Goal: Task Accomplishment & Management: Manage account settings

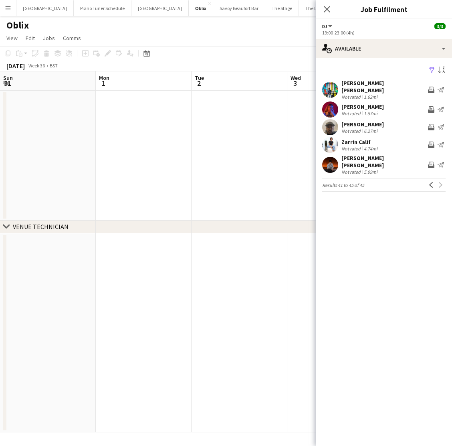
scroll to position [0, 326]
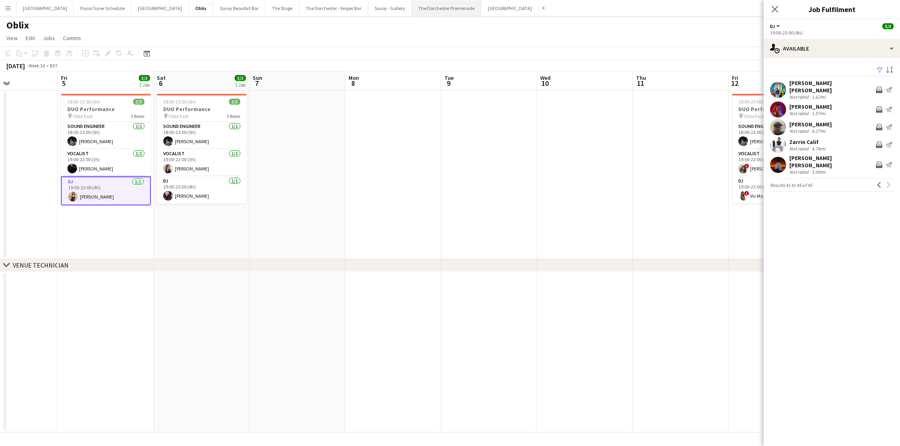
click at [412, 8] on button "The Dorchester Promenade Close" at bounding box center [446, 8] width 69 height 16
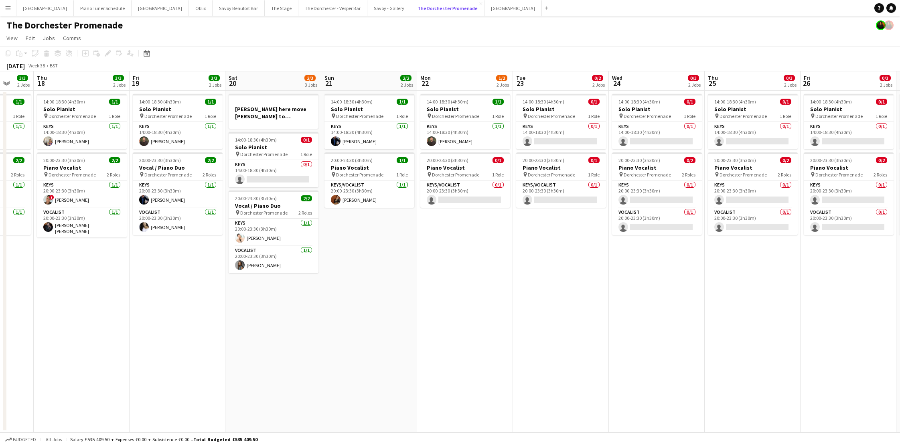
scroll to position [0, 196]
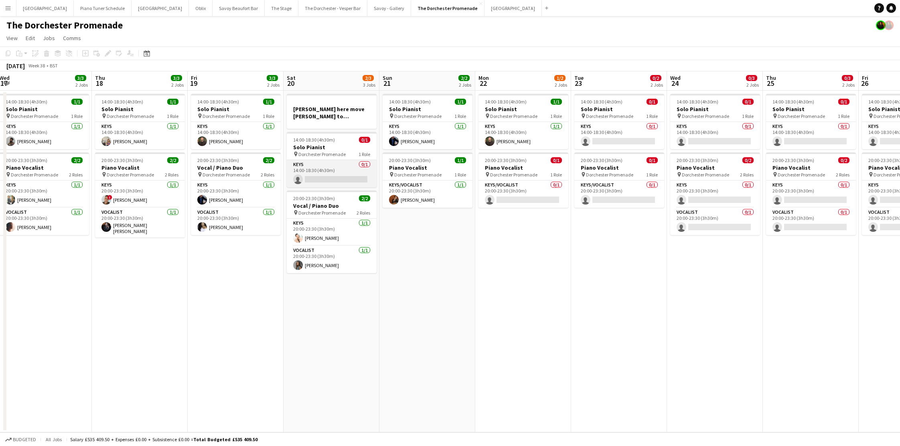
click at [324, 166] on app-card-role "Keys 0/1 14:00-18:30 (4h30m) single-neutral-actions" at bounding box center [332, 173] width 90 height 27
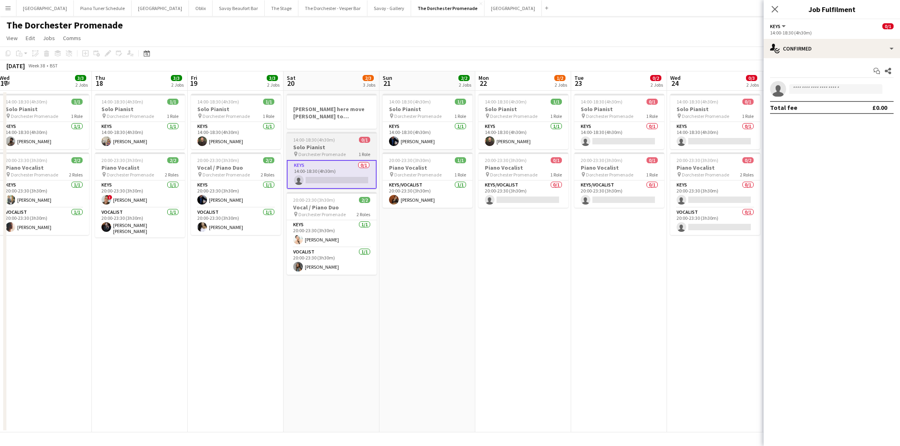
click at [330, 146] on h3 "Solo Pianist" at bounding box center [332, 147] width 90 height 7
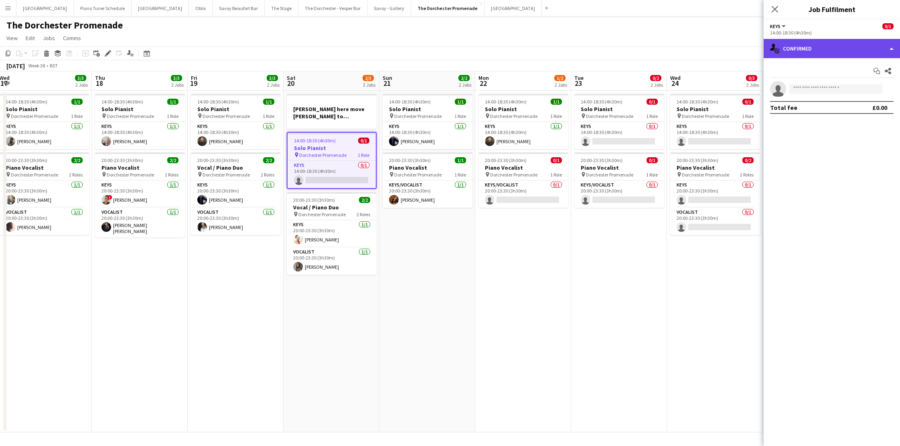
click at [452, 46] on div "single-neutral-actions-check-2 Confirmed" at bounding box center [831, 48] width 136 height 19
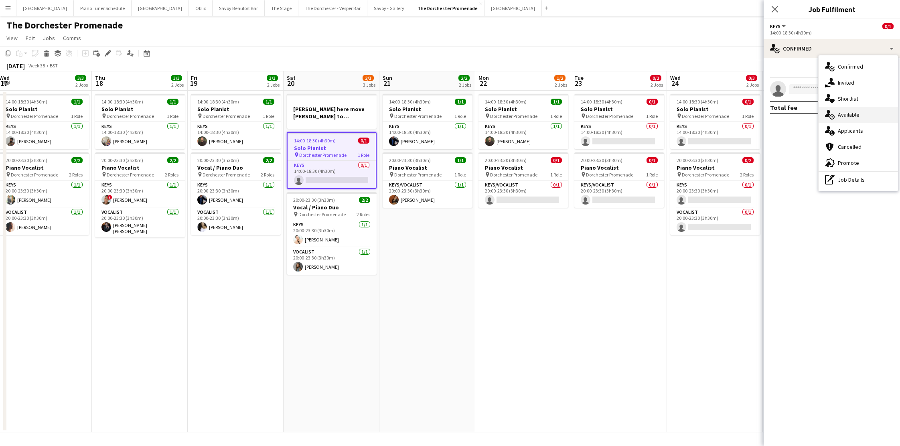
click at [452, 116] on div "single-neutral-actions-upload Available" at bounding box center [857, 115] width 79 height 16
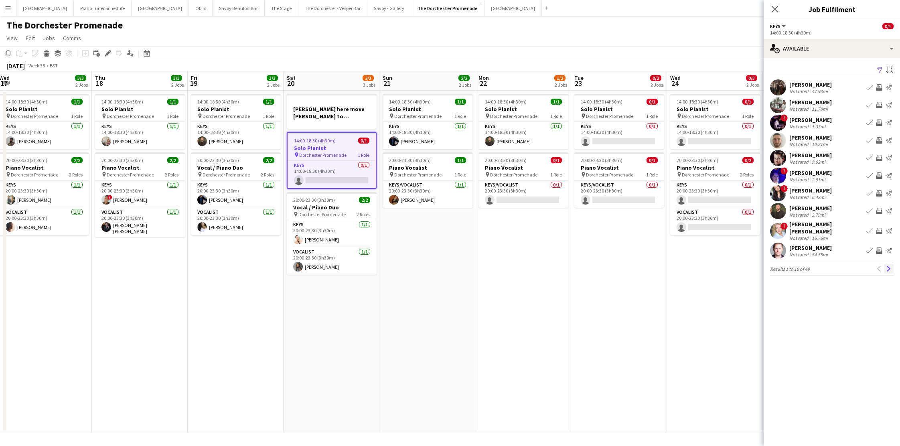
click at [452, 266] on app-icon "Next" at bounding box center [889, 269] width 6 height 6
click at [452, 266] on app-icon "Next" at bounding box center [889, 264] width 6 height 6
click at [452, 267] on app-icon "Next" at bounding box center [889, 264] width 6 height 6
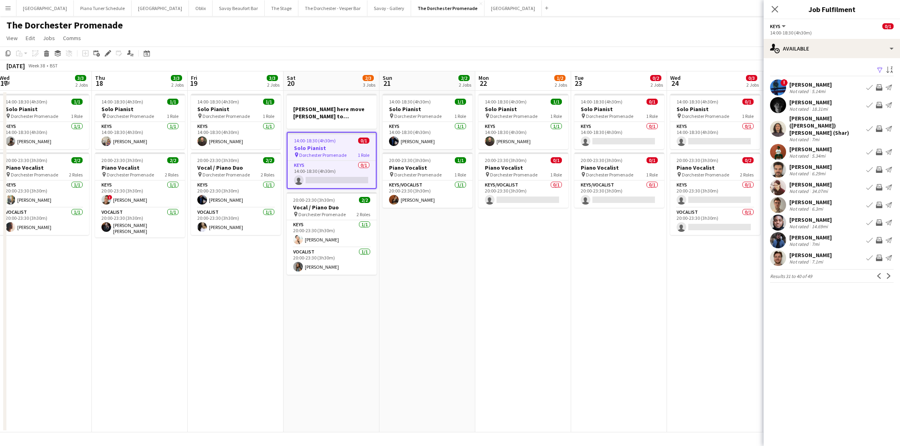
click at [452, 273] on app-icon "Next" at bounding box center [889, 276] width 6 height 6
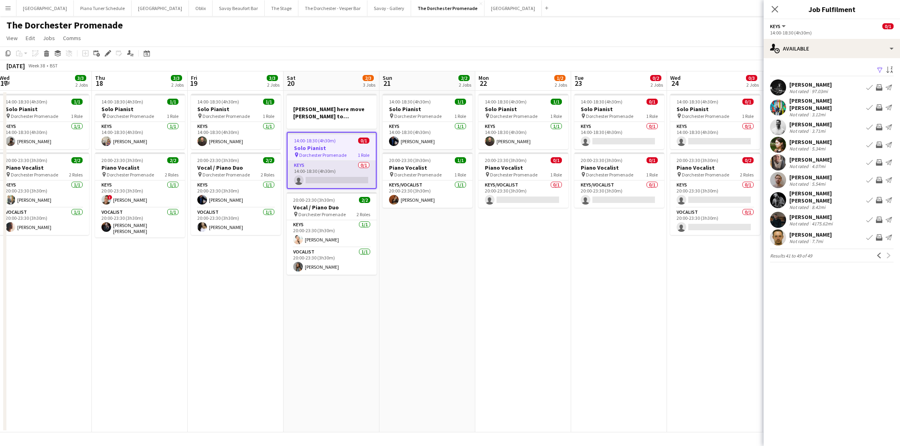
drag, startPoint x: 325, startPoint y: 189, endPoint x: 323, endPoint y: 182, distance: 6.9
click at [325, 187] on app-date-cell "[PERSON_NAME] here move [PERSON_NAME] to afternoon and [PERSON_NAME] to evening…" at bounding box center [331, 262] width 96 height 342
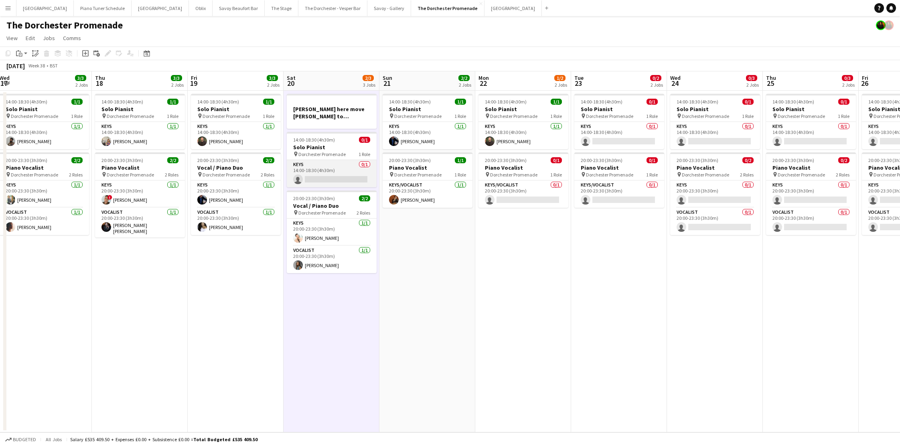
click at [324, 175] on app-card-role "Keys 0/1 14:00-18:30 (4h30m) single-neutral-actions" at bounding box center [332, 173] width 90 height 27
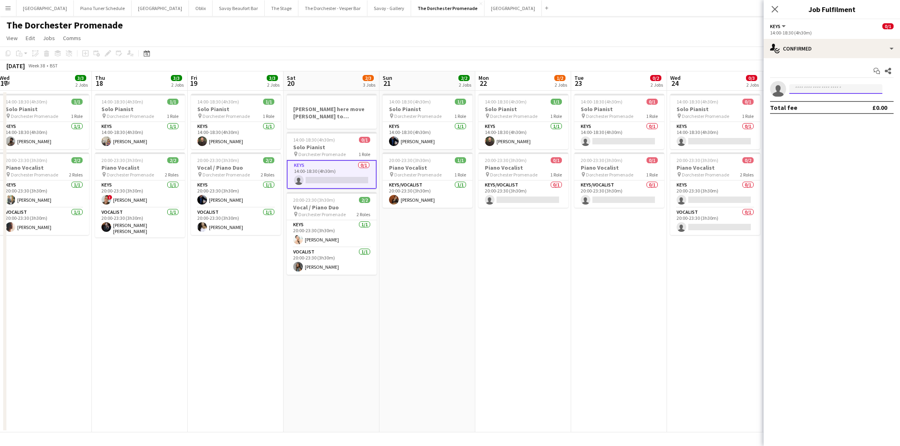
click at [452, 93] on body "Menu Boards Boards Boards All jobs Status Workforce Workforce My Workforce Recr…" at bounding box center [450, 223] width 900 height 446
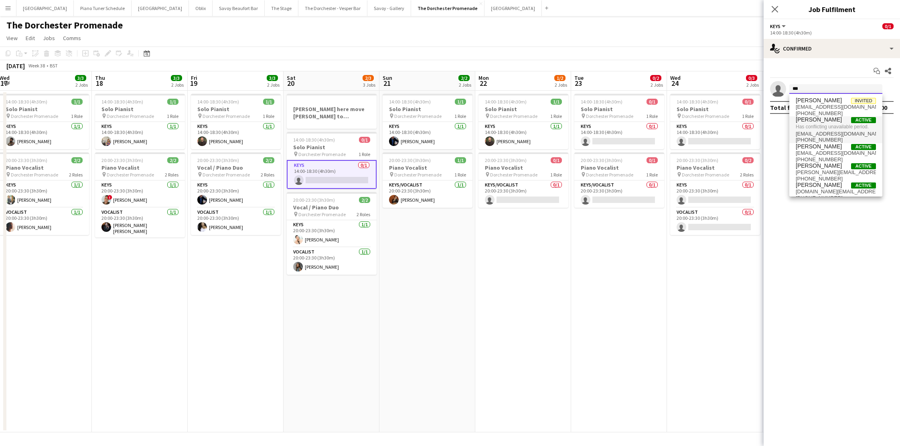
type input "***"
click at [452, 125] on span "Has conflicting unavailable period." at bounding box center [835, 126] width 80 height 7
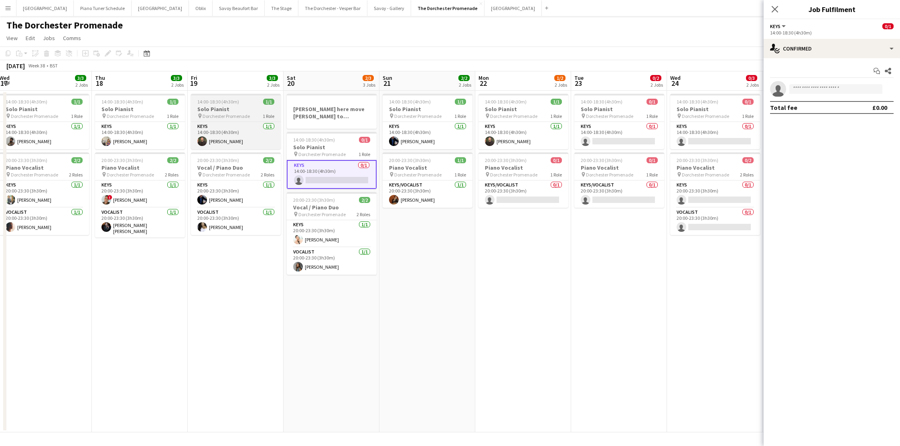
click at [222, 112] on h3 "Solo Pianist" at bounding box center [236, 108] width 90 height 7
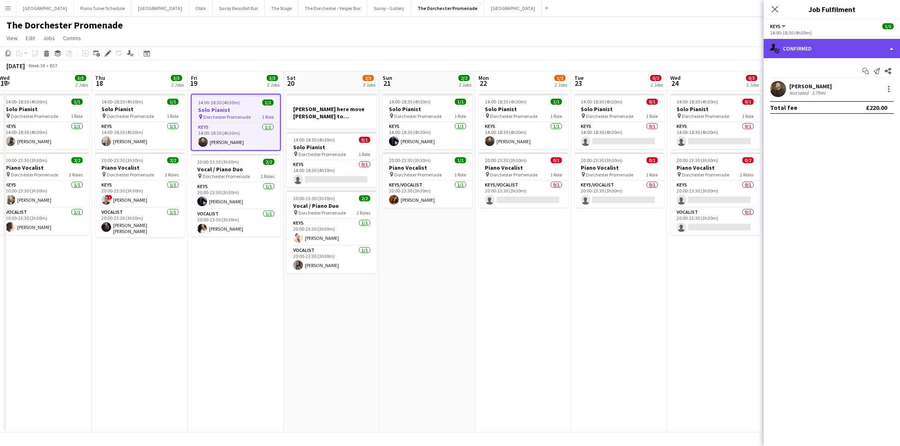
click at [452, 46] on div "single-neutral-actions-check-2 Confirmed" at bounding box center [831, 48] width 136 height 19
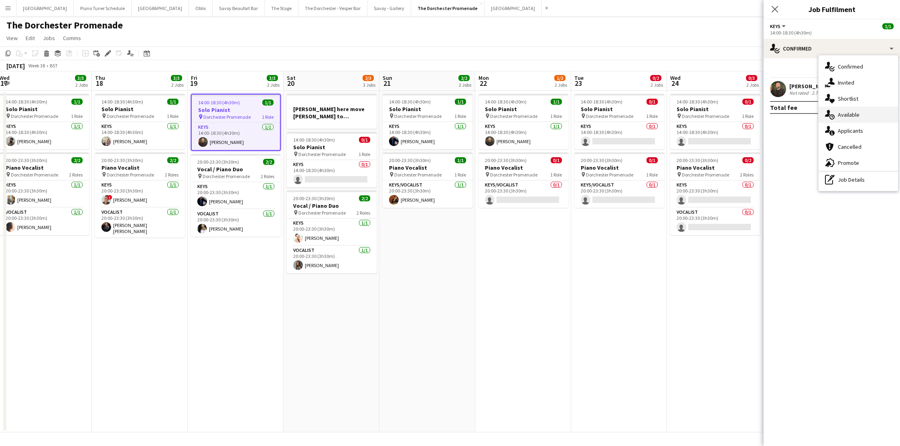
click at [452, 111] on div "single-neutral-actions-upload Available" at bounding box center [857, 115] width 79 height 16
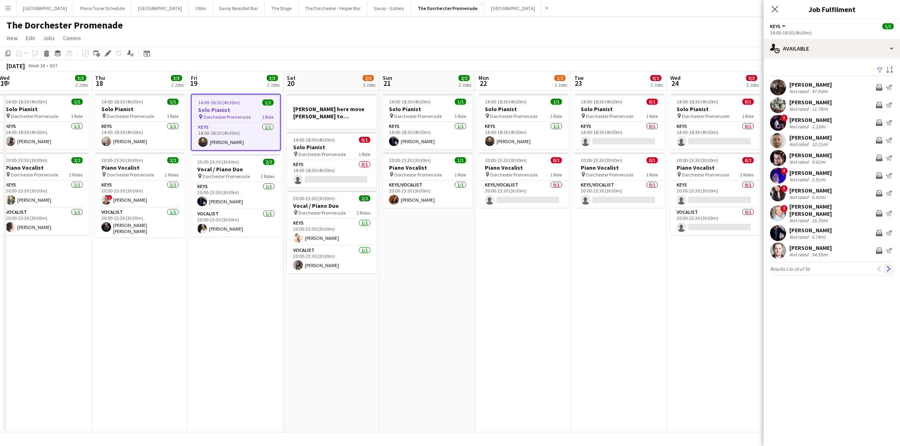
click at [452, 266] on app-icon "Next" at bounding box center [889, 269] width 6 height 6
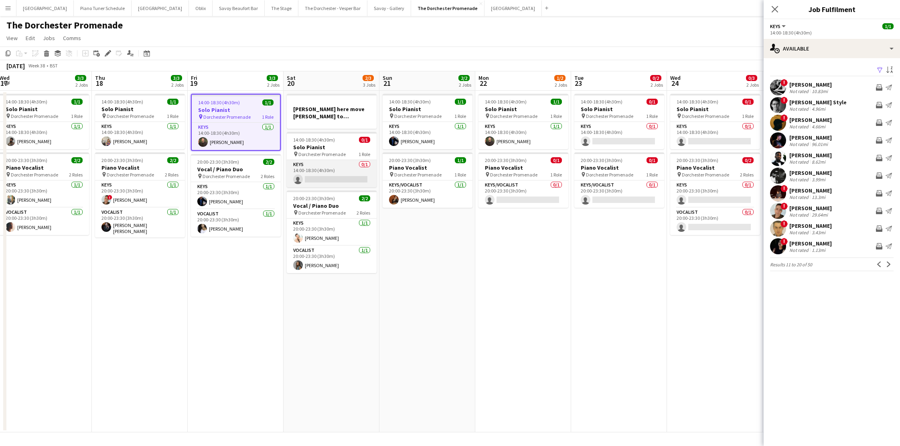
click at [315, 181] on app-card-role "Keys 0/1 14:00-18:30 (4h30m) single-neutral-actions" at bounding box center [332, 173] width 90 height 27
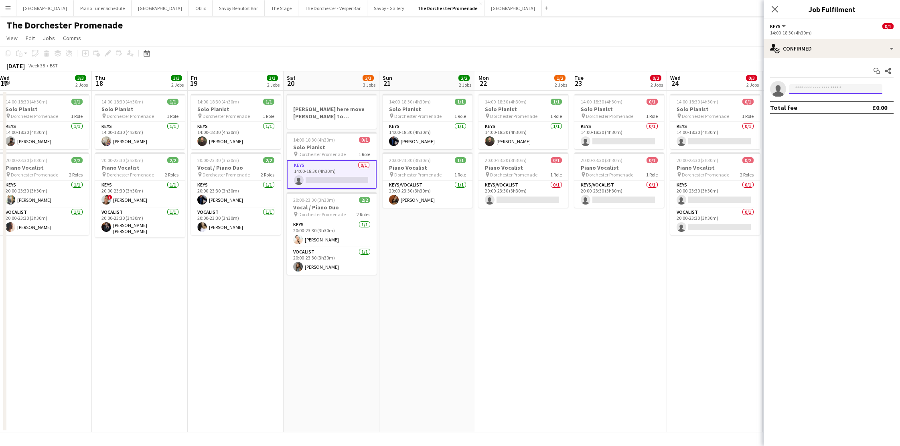
click at [452, 90] on input at bounding box center [835, 89] width 93 height 10
type input "****"
click at [452, 108] on span "[PERSON_NAME][EMAIL_ADDRESS][PERSON_NAME][DOMAIN_NAME]" at bounding box center [835, 107] width 80 height 6
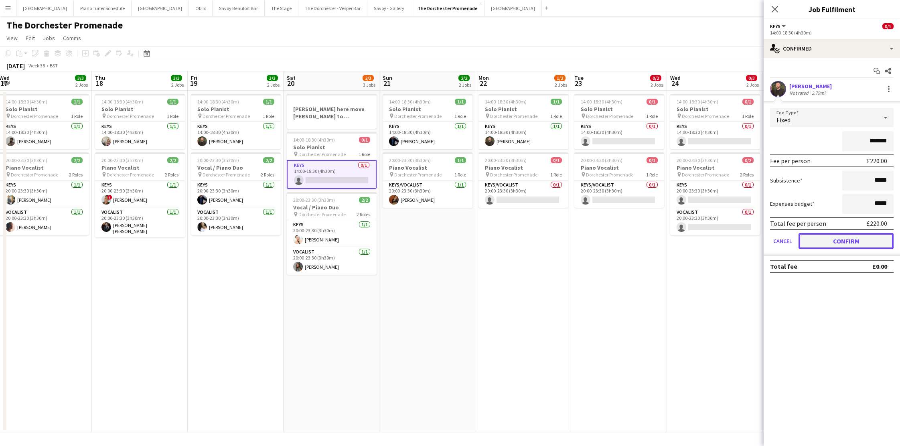
click at [452, 245] on button "Confirm" at bounding box center [845, 241] width 95 height 16
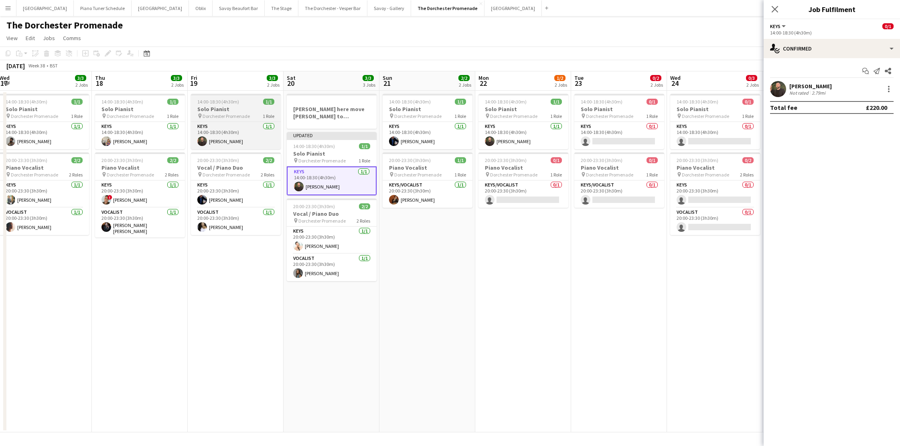
click at [229, 117] on span "Dorchester Promenade" at bounding box center [225, 116] width 47 height 6
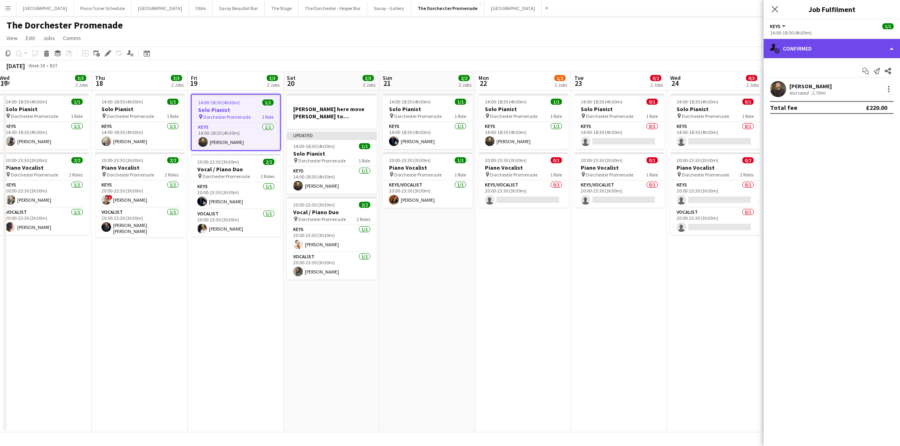
click at [452, 49] on div "single-neutral-actions-check-2 Confirmed" at bounding box center [831, 48] width 136 height 19
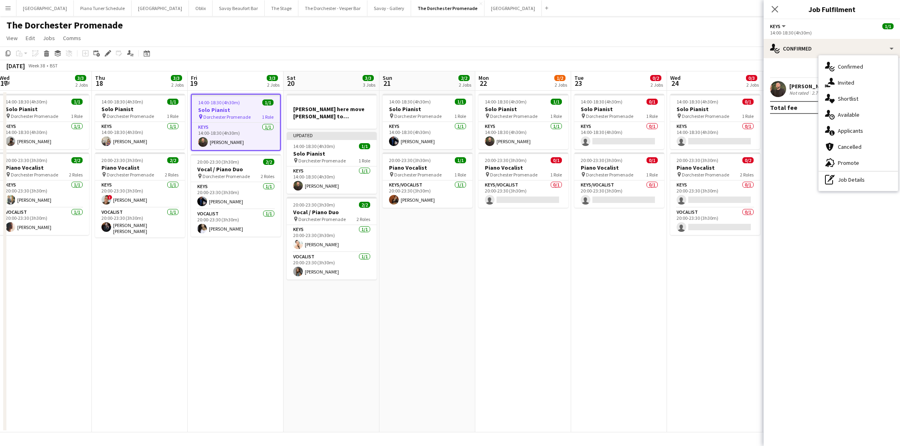
drag, startPoint x: 799, startPoint y: 140, endPoint x: 855, endPoint y: 111, distance: 62.9
click at [452, 137] on mat-expansion-panel "check Confirmed Start chat Send notification Share [PERSON_NAME] Not rated 2.79…" at bounding box center [831, 252] width 136 height 388
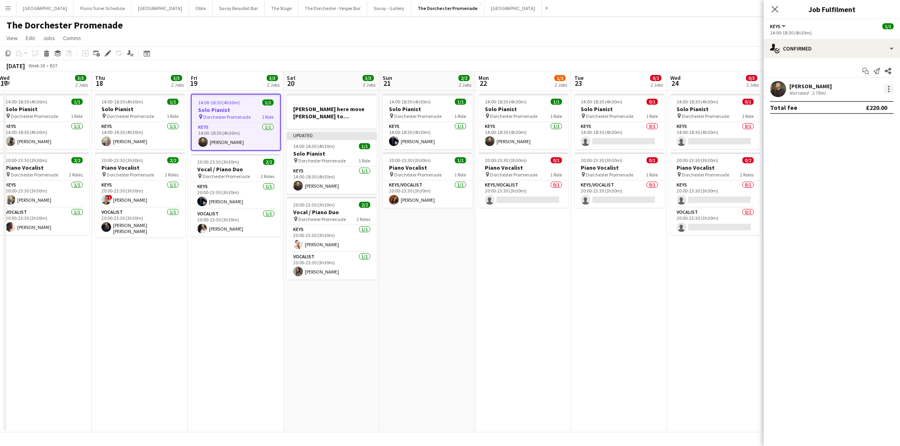
click at [452, 92] on div at bounding box center [889, 89] width 10 height 10
click at [452, 184] on span "Remove" at bounding box center [849, 180] width 24 height 7
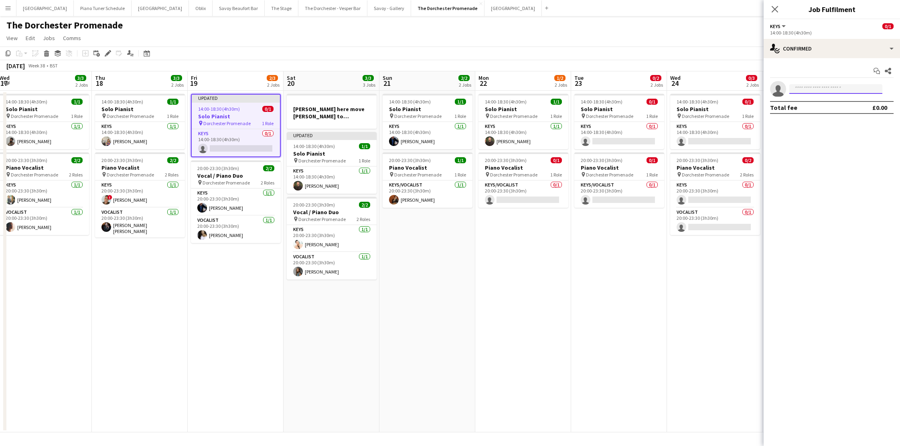
click at [452, 90] on input at bounding box center [835, 89] width 93 height 10
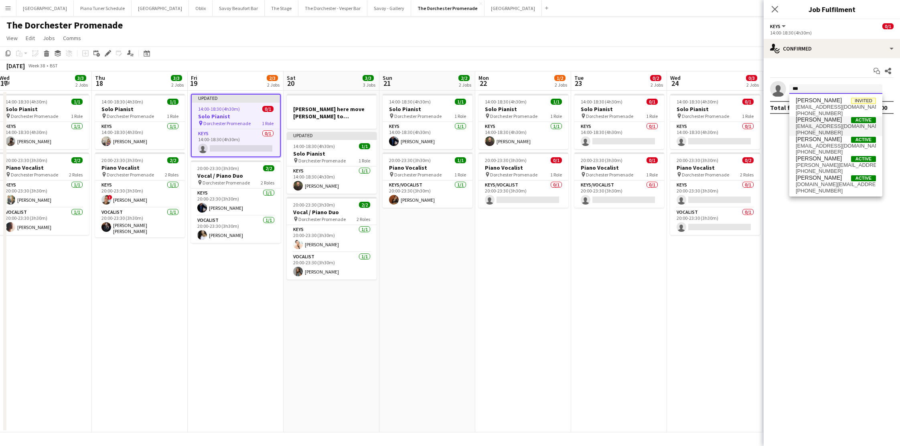
type input "***"
click at [452, 122] on span "[PERSON_NAME]" at bounding box center [818, 119] width 46 height 7
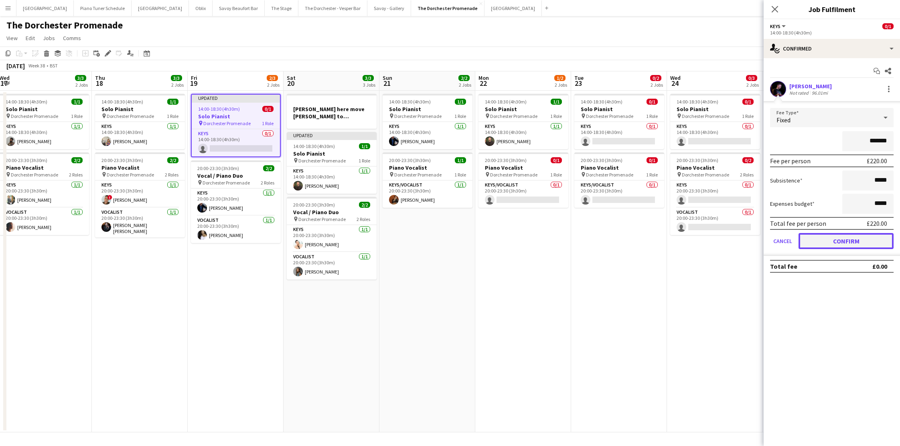
click at [452, 237] on button "Confirm" at bounding box center [845, 241] width 95 height 16
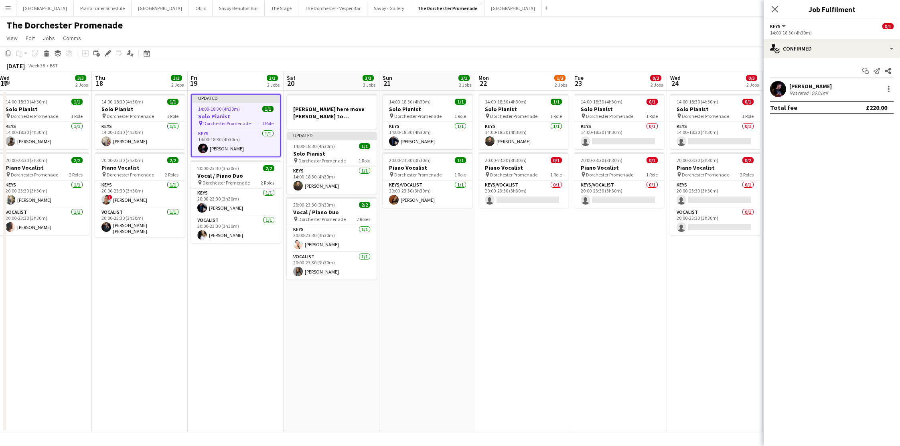
click at [214, 80] on app-board-header-date "Fri 19 3/3 2 Jobs" at bounding box center [236, 80] width 96 height 19
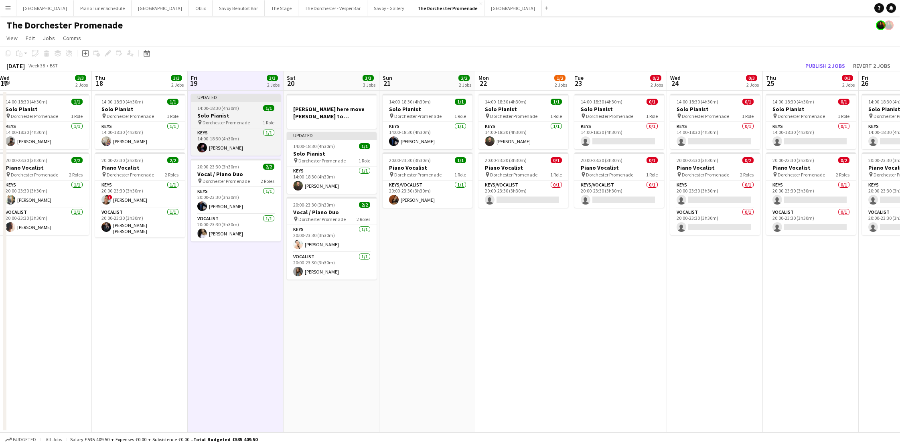
click at [210, 94] on div "Updated" at bounding box center [236, 97] width 90 height 6
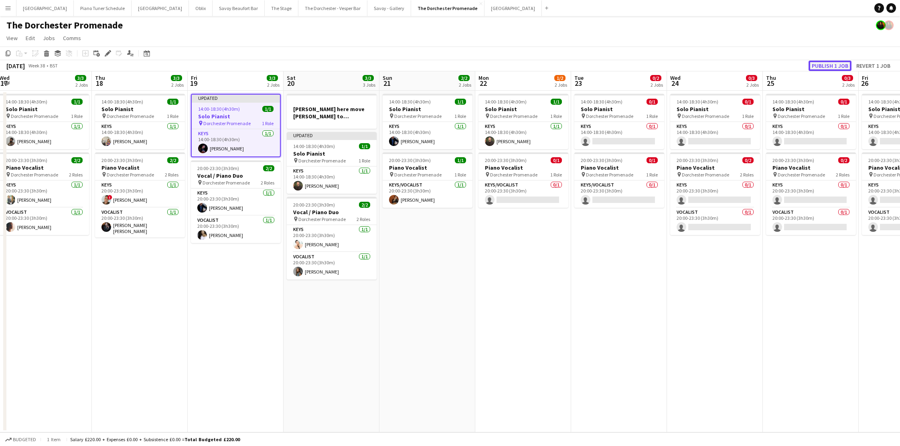
click at [452, 66] on button "Publish 1 job" at bounding box center [829, 66] width 43 height 10
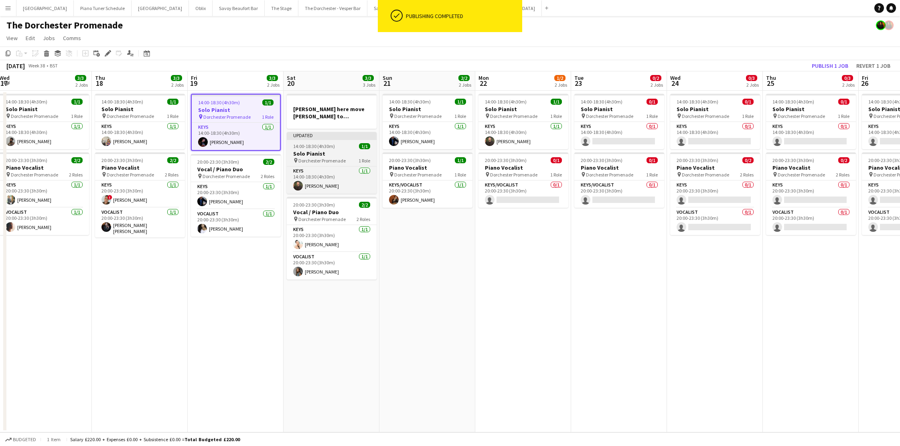
click at [327, 136] on div "Updated" at bounding box center [332, 135] width 90 height 6
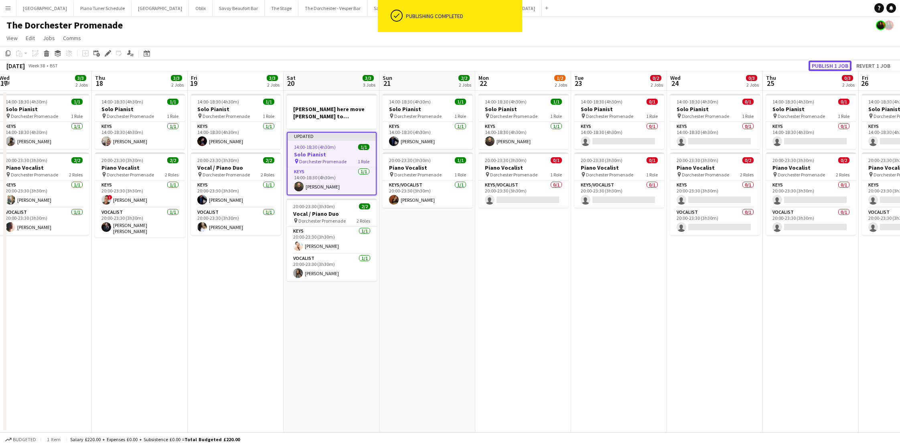
click at [452, 67] on button "Publish 1 job" at bounding box center [829, 66] width 43 height 10
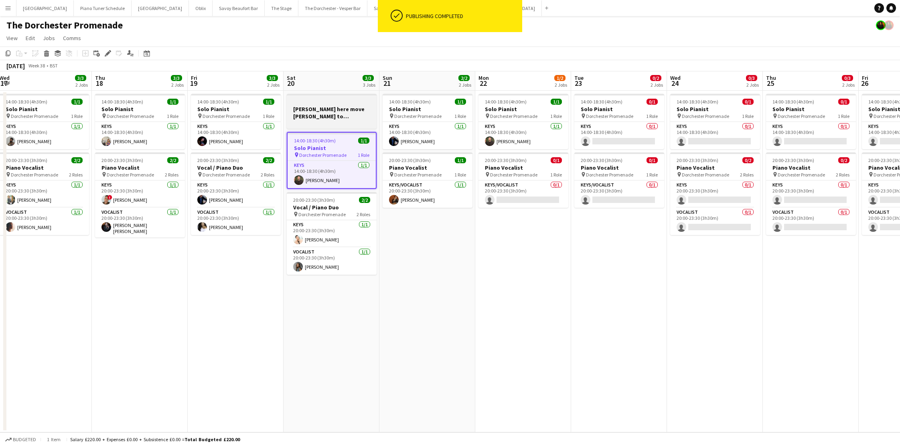
click at [323, 108] on h3 "[PERSON_NAME] here move [PERSON_NAME] to afternoon and [PERSON_NAME] to evening…" at bounding box center [332, 112] width 90 height 14
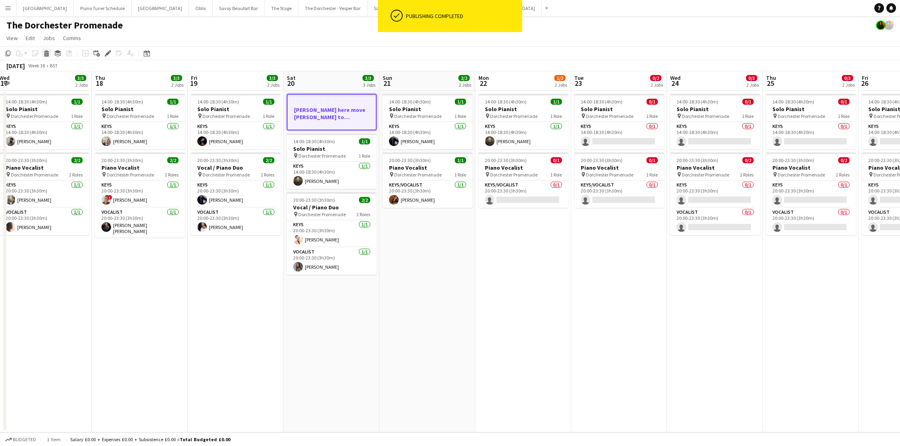
click at [45, 53] on icon at bounding box center [47, 55] width 4 height 4
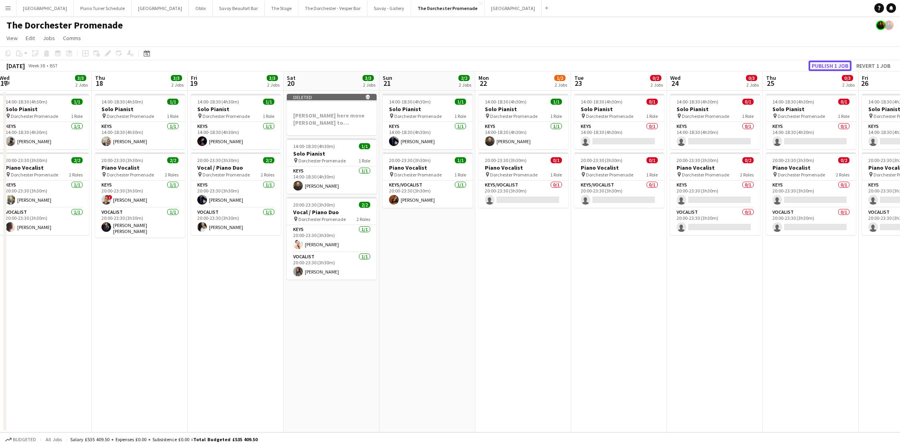
click at [452, 68] on button "Publish 1 job" at bounding box center [829, 66] width 43 height 10
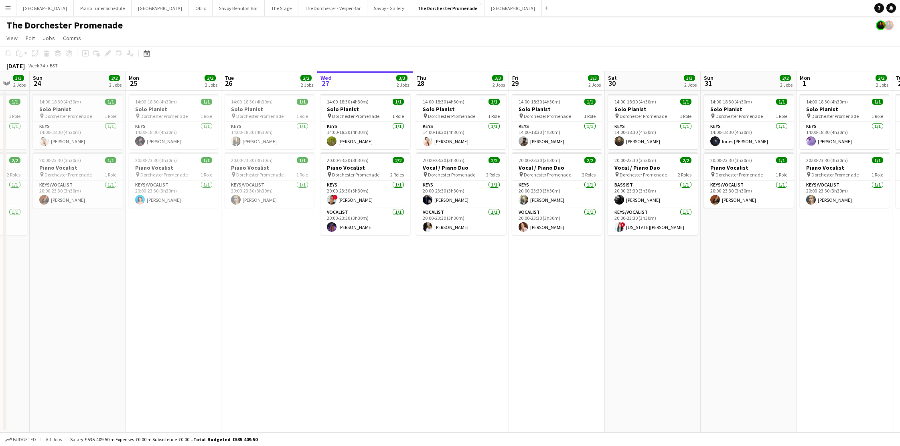
scroll to position [0, 355]
click at [452, 3] on app-icon "Close" at bounding box center [480, 3] width 3 height 3
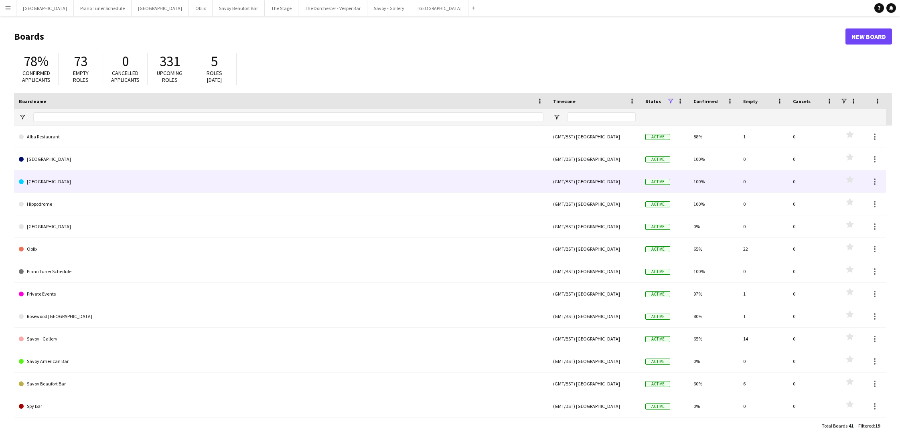
click at [142, 176] on link "[GEOGRAPHIC_DATA]" at bounding box center [281, 181] width 524 height 22
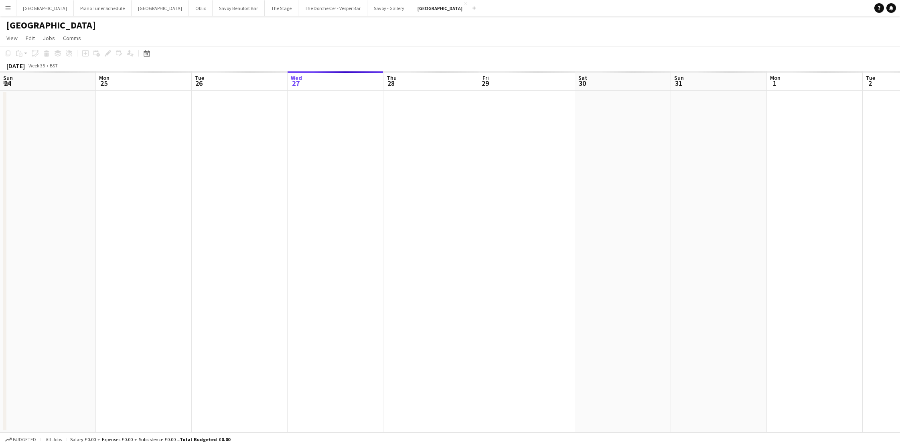
scroll to position [0, 192]
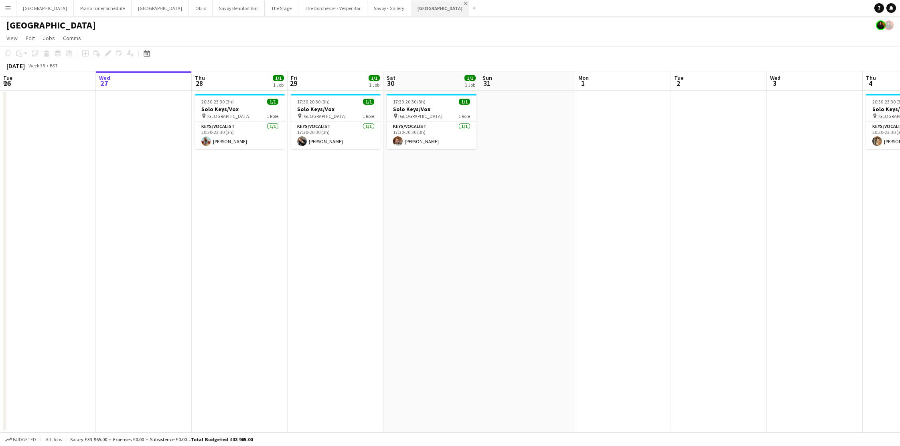
click at [452, 4] on app-icon "Close" at bounding box center [465, 3] width 3 height 3
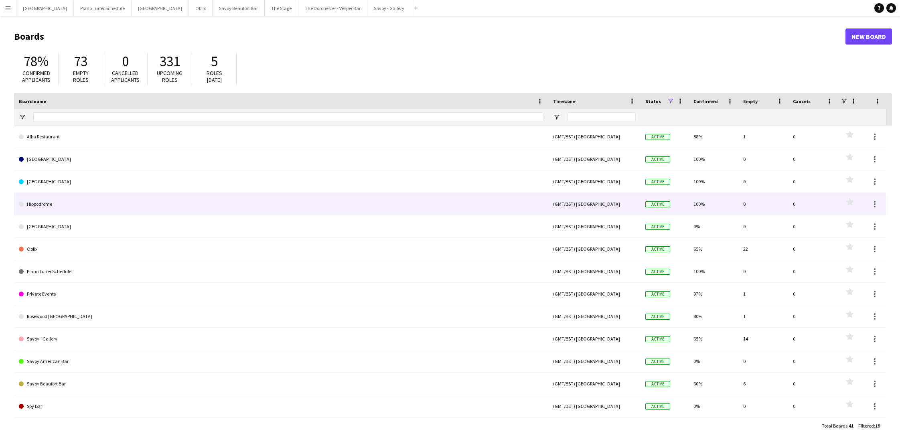
click at [107, 204] on link "Hippodrome" at bounding box center [281, 204] width 524 height 22
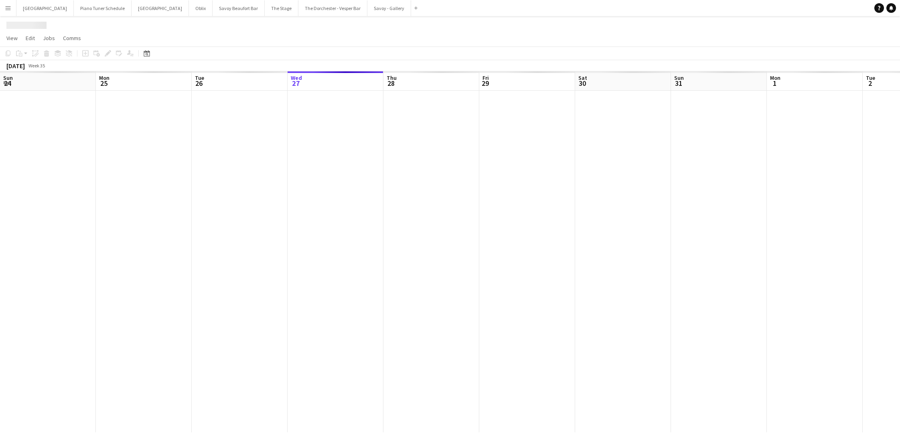
scroll to position [0, 192]
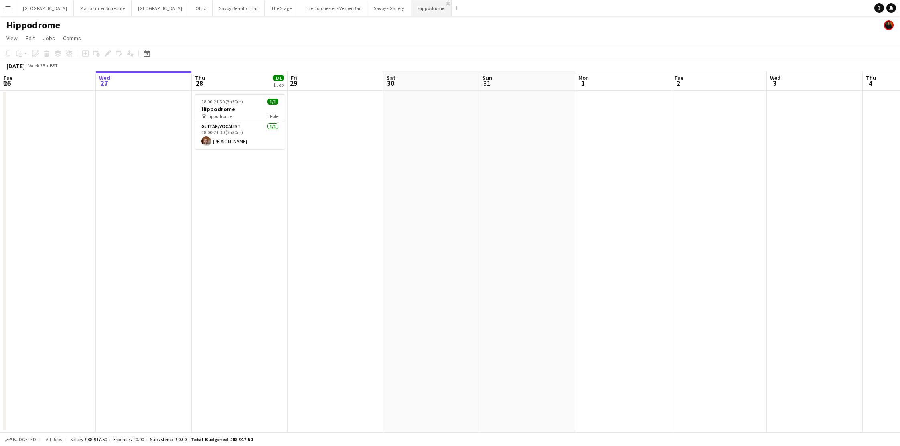
click at [446, 3] on app-icon "Close" at bounding box center [447, 3] width 3 height 3
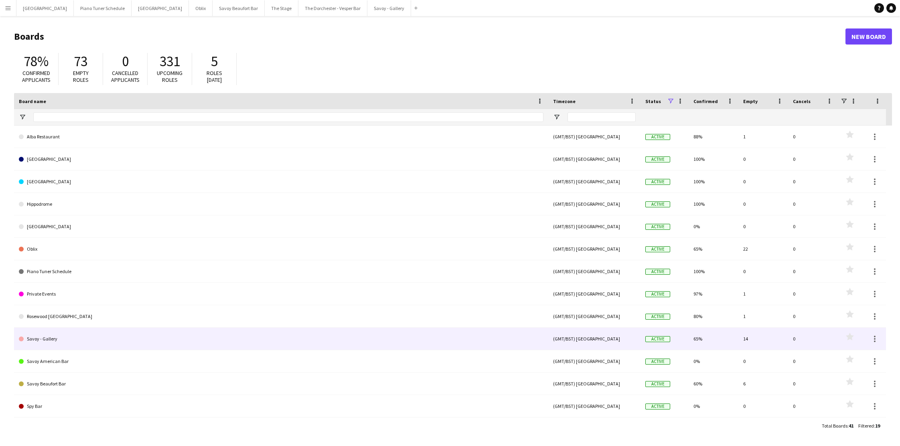
click at [48, 336] on link "Savoy - Gallery" at bounding box center [281, 339] width 524 height 22
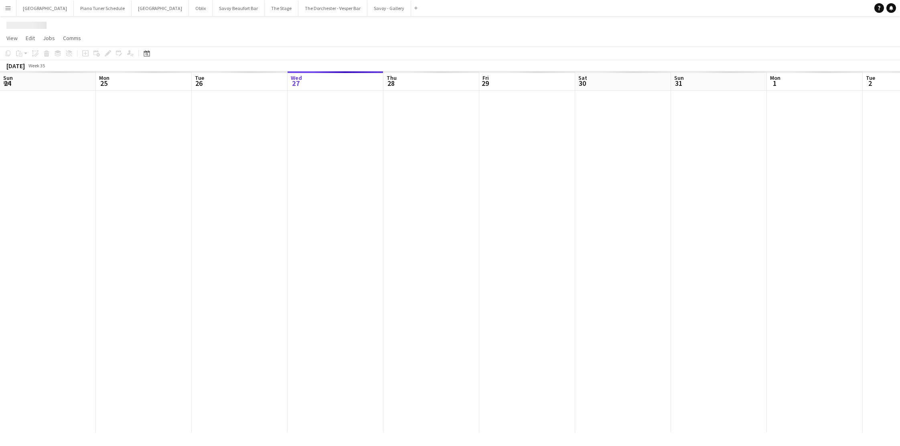
scroll to position [0, 192]
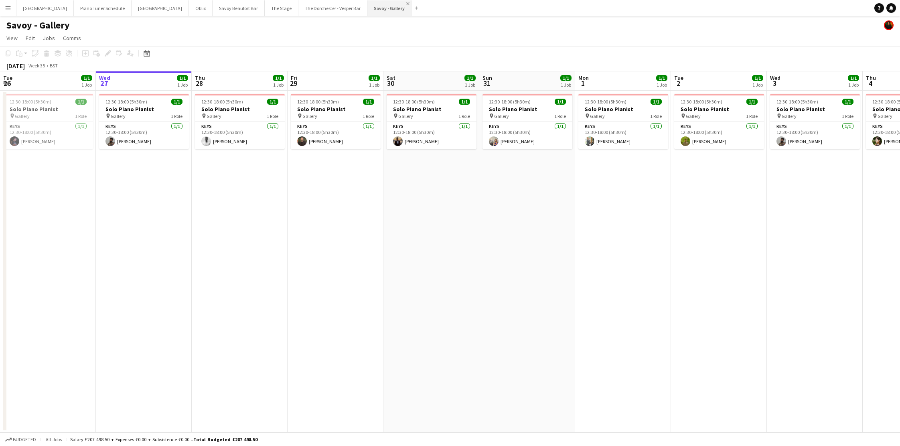
click at [406, 4] on app-icon "Close" at bounding box center [407, 3] width 3 height 3
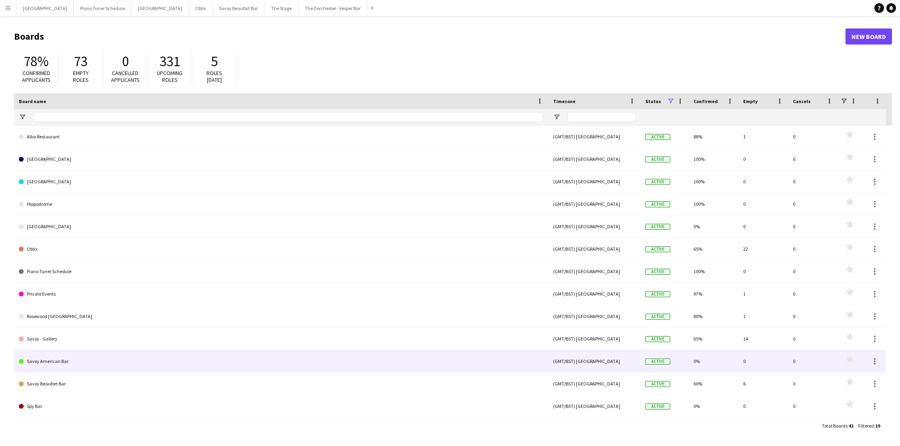
scroll to position [134, 0]
